Goal: Check status: Check status

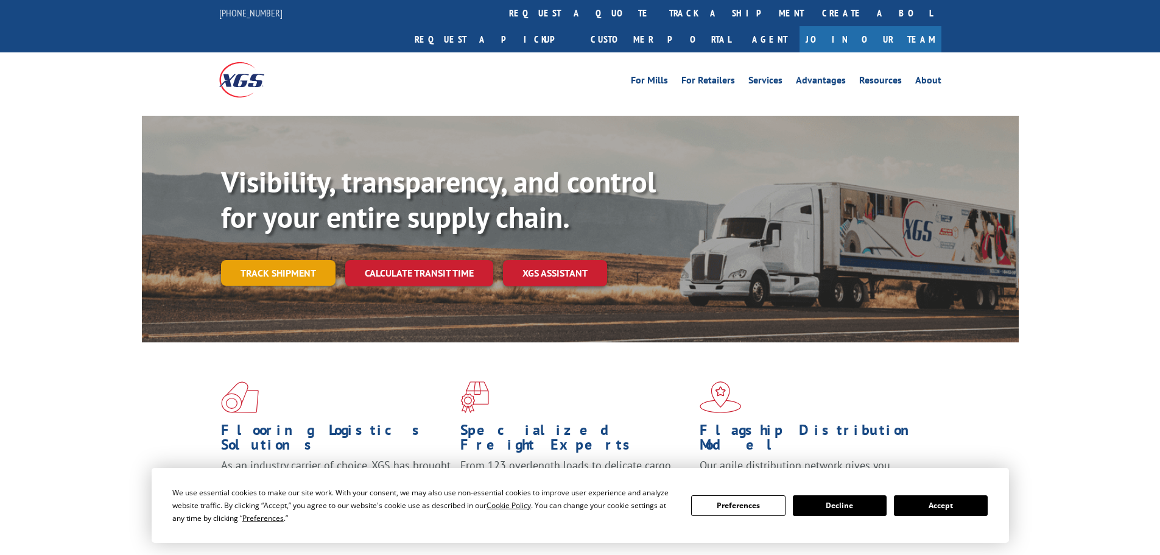
click at [298, 260] on link "Track shipment" at bounding box center [278, 273] width 114 height 26
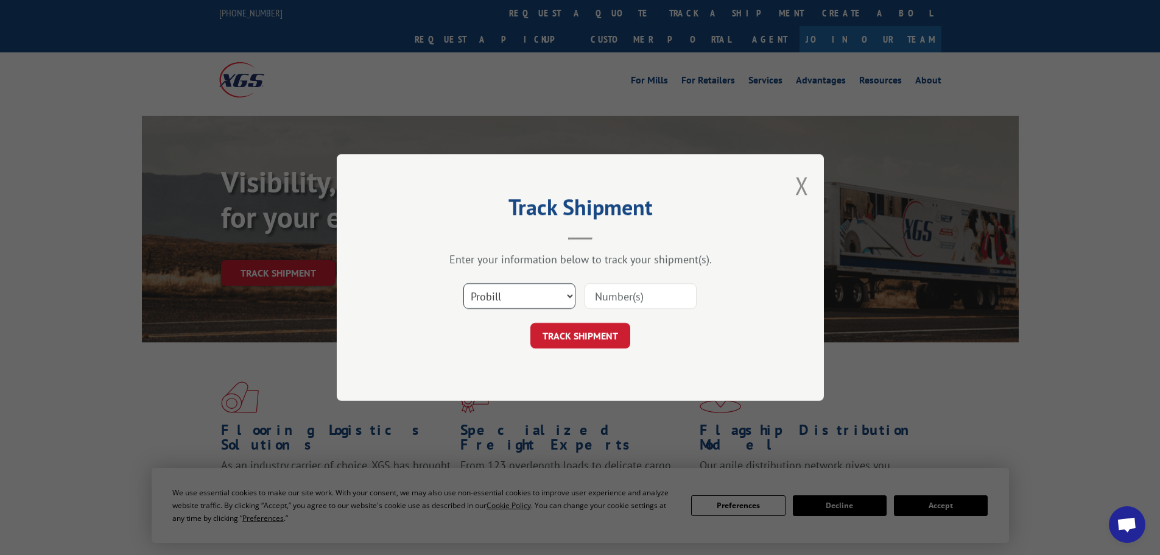
click at [570, 297] on select "Select category... Probill BOL PO" at bounding box center [519, 296] width 112 height 26
select select "bol"
click at [463, 283] on select "Select category... Probill BOL PO" at bounding box center [519, 296] width 112 height 26
click at [597, 301] on input at bounding box center [640, 296] width 112 height 26
paste input "0381400707"
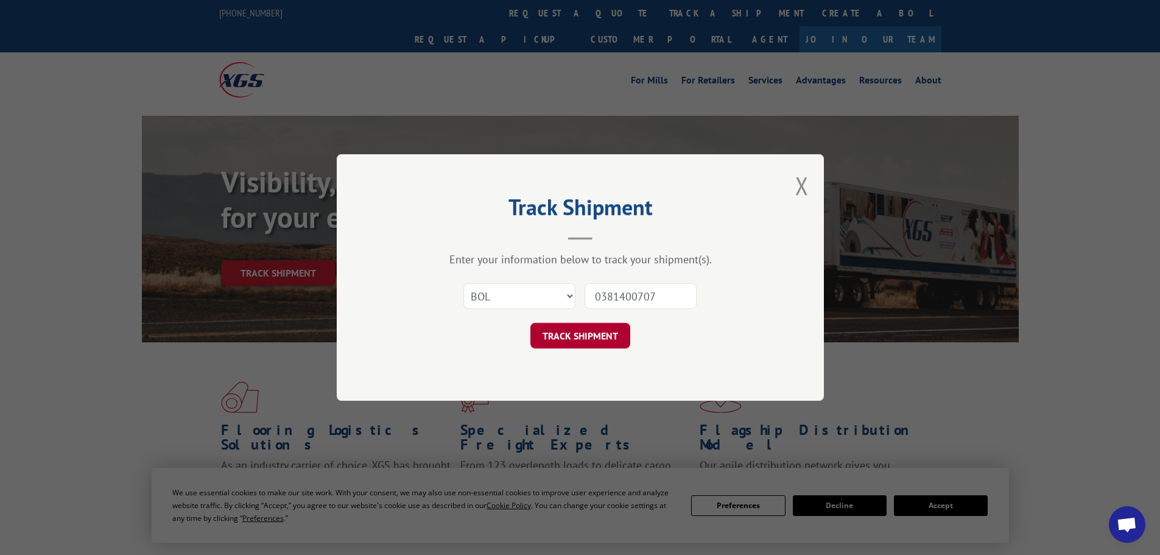
type input "0381400707"
click at [593, 336] on button "TRACK SHIPMENT" at bounding box center [580, 336] width 100 height 26
